Goal: Information Seeking & Learning: Learn about a topic

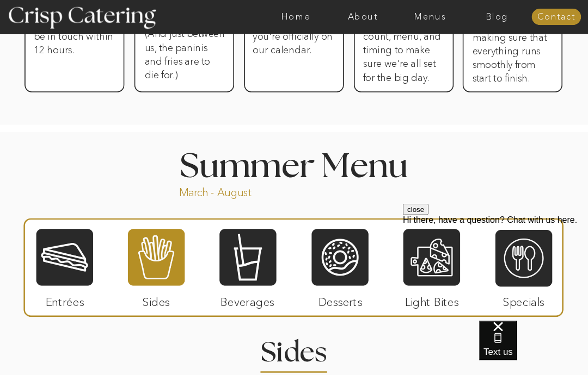
scroll to position [715, 0]
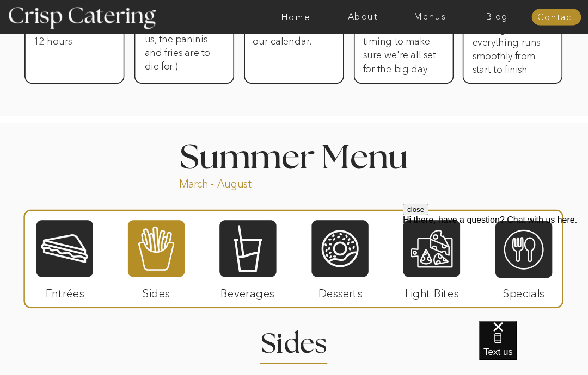
click at [375, 163] on h1 "Summer Menu" at bounding box center [294, 155] width 272 height 29
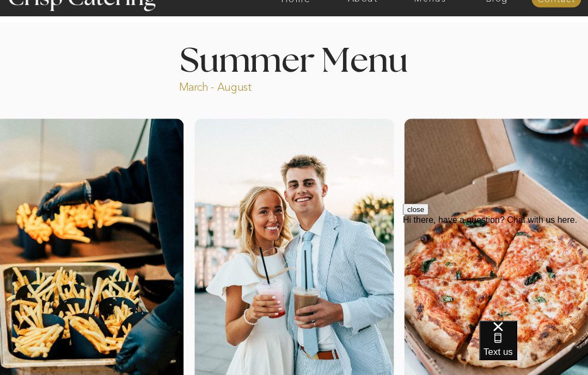
scroll to position [0, 0]
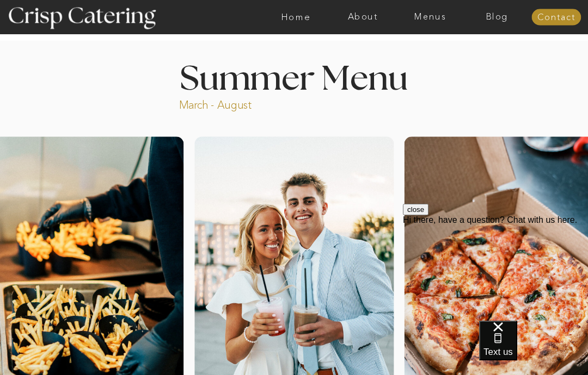
click at [434, 5] on div at bounding box center [332, 17] width 1553 height 34
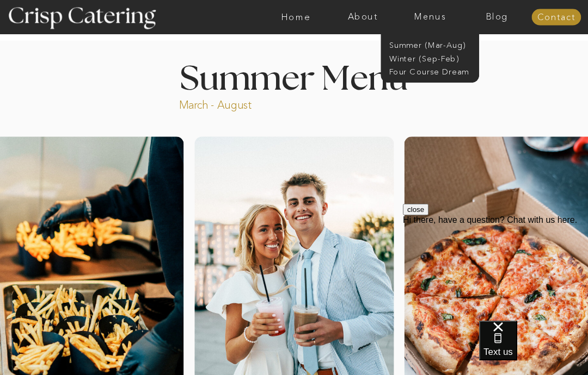
click at [434, 59] on nav "Winter (Sep-Feb)" at bounding box center [429, 57] width 81 height 9
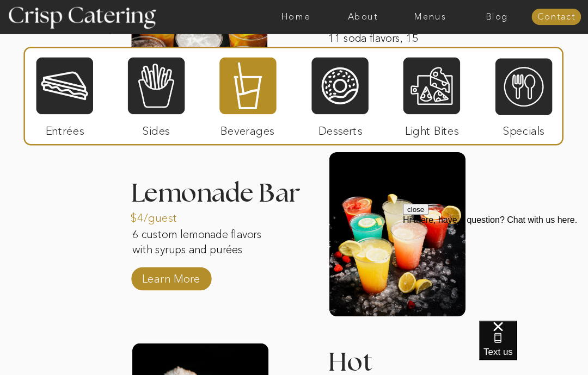
scroll to position [1407, 0]
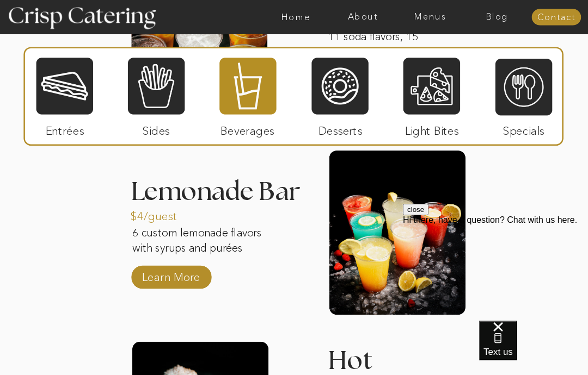
click at [171, 279] on p "Learn More" at bounding box center [171, 275] width 65 height 28
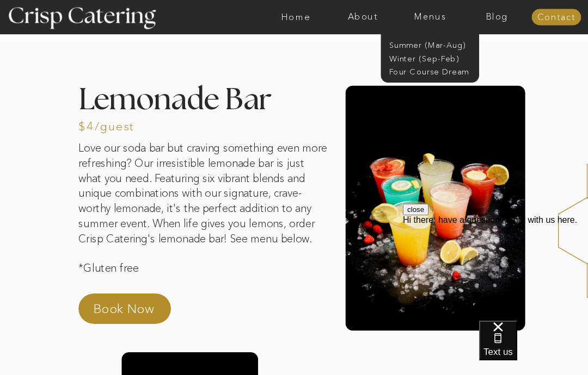
click at [417, 62] on nav "Winter (Sep-Feb)" at bounding box center [429, 57] width 81 height 9
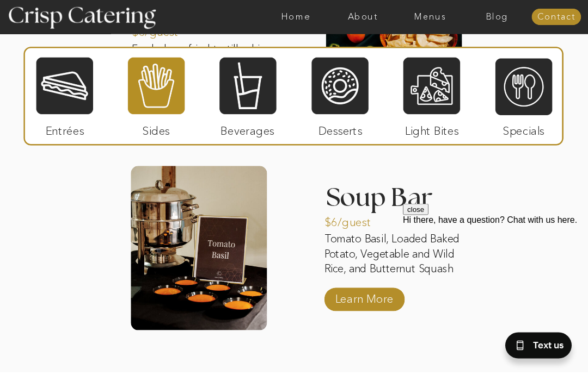
scroll to position [1777, 0]
